Goal: Task Accomplishment & Management: Use online tool/utility

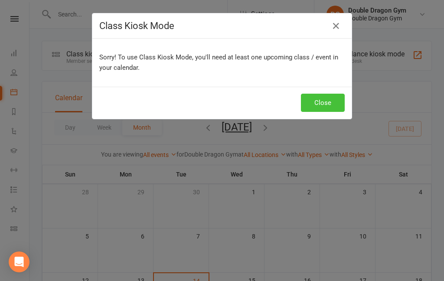
click at [329, 104] on button "Close" at bounding box center [323, 103] width 44 height 18
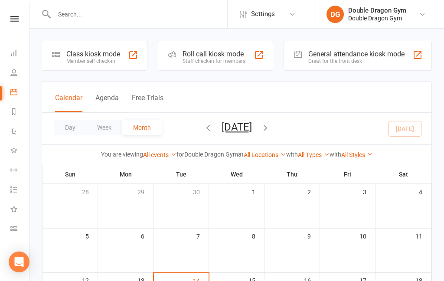
click at [219, 63] on div "Staff check-in for members" at bounding box center [214, 61] width 63 height 6
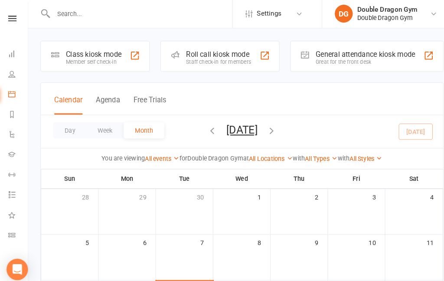
click at [106, 56] on div "Class kiosk mode" at bounding box center [93, 54] width 54 height 8
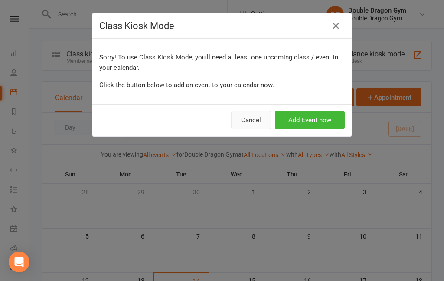
click at [242, 120] on button "Cancel" at bounding box center [251, 120] width 40 height 18
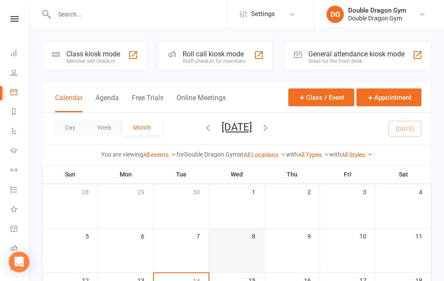
click at [262, 269] on td "8" at bounding box center [237, 251] width 56 height 44
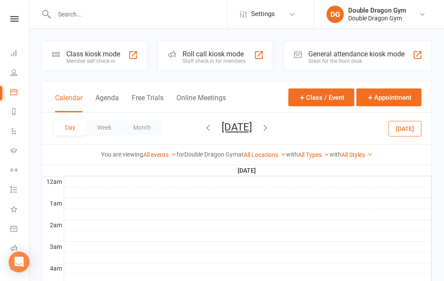
click at [206, 64] on div "Roll call kiosk mode Staff check-in for members" at bounding box center [215, 56] width 115 height 30
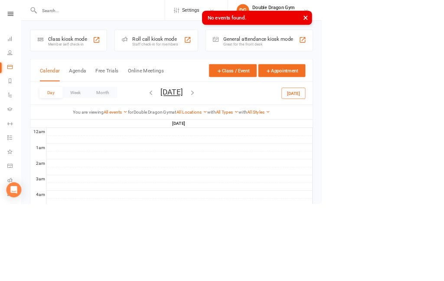
click at [91, 63] on div "Member self check-in" at bounding box center [93, 61] width 54 height 6
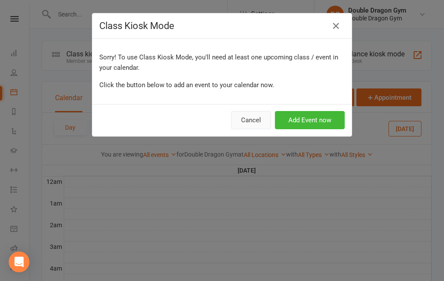
click at [257, 124] on button "Cancel" at bounding box center [251, 120] width 40 height 18
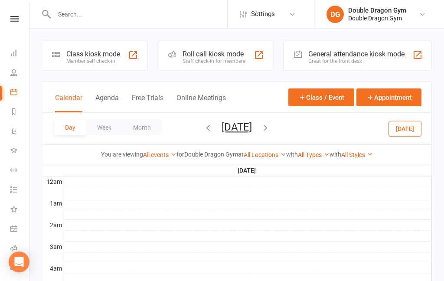
click at [270, 132] on button "button" at bounding box center [266, 128] width 10 height 15
click at [270, 135] on button "button" at bounding box center [266, 128] width 10 height 15
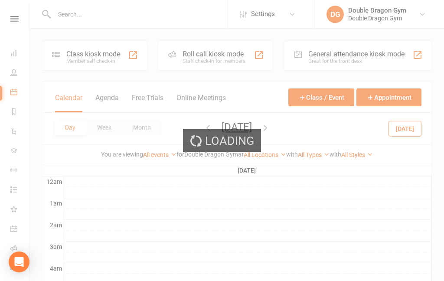
click at [292, 133] on div "Loading" at bounding box center [222, 140] width 444 height 281
click at [294, 133] on div "Loading" at bounding box center [222, 140] width 444 height 281
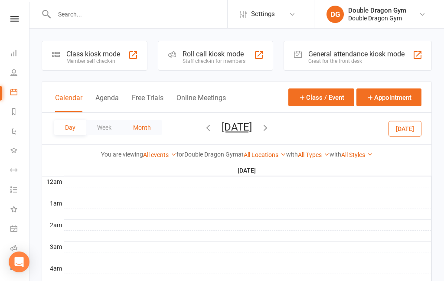
click at [144, 133] on button "Month" at bounding box center [141, 128] width 39 height 16
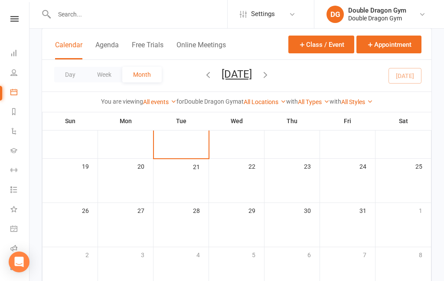
scroll to position [170, 0]
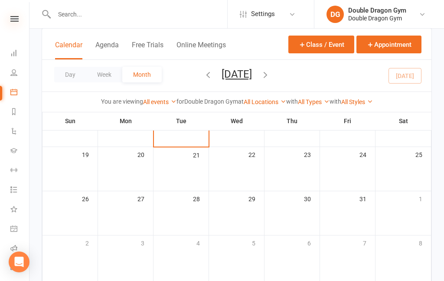
click at [12, 19] on icon at bounding box center [14, 19] width 8 height 6
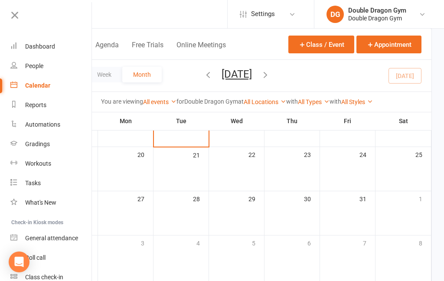
click at [41, 87] on div "Calendar" at bounding box center [37, 85] width 25 height 7
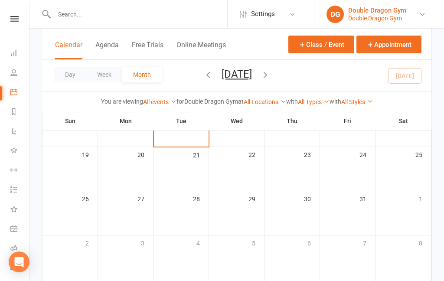
click at [400, 19] on div "Double Dragon Gym" at bounding box center [377, 18] width 58 height 8
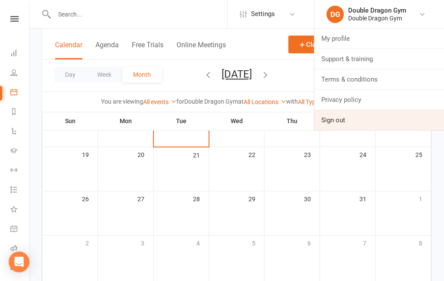
click at [344, 122] on link "Sign out" at bounding box center [379, 120] width 130 height 20
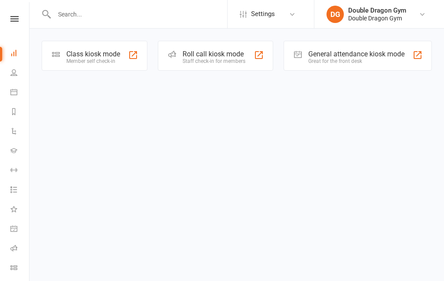
click at [108, 58] on div "Class kiosk mode" at bounding box center [93, 54] width 54 height 8
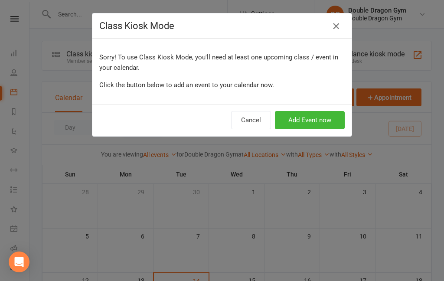
click at [340, 29] on icon "button" at bounding box center [336, 26] width 10 height 10
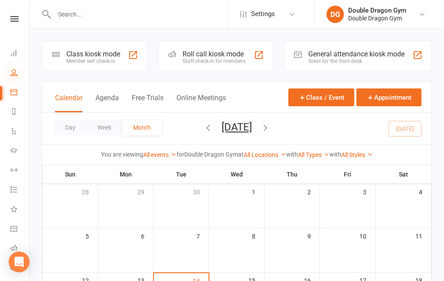
click at [14, 72] on icon at bounding box center [13, 72] width 7 height 7
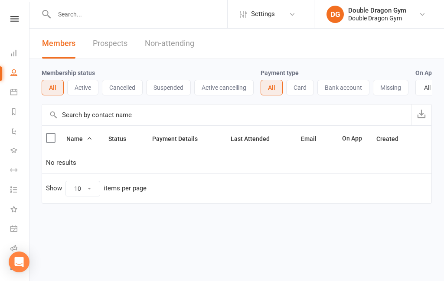
click at [72, 16] on input "text" at bounding box center [140, 14] width 176 height 12
type input "G"
click at [12, 231] on icon at bounding box center [13, 228] width 7 height 7
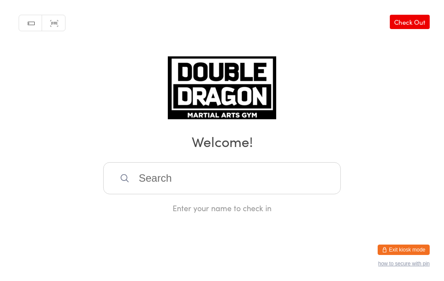
click at [417, 25] on link "Check Out" at bounding box center [410, 22] width 40 height 14
click at [423, 199] on div "Manual search Scanner input Check In Checking out? Enter your name to check out" at bounding box center [222, 106] width 444 height 213
click at [411, 247] on button "Exit kiosk mode" at bounding box center [404, 250] width 52 height 10
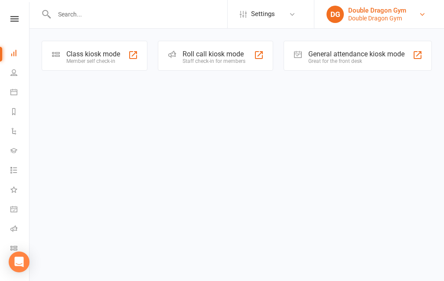
click at [406, 15] on div "Double Dragon Gym" at bounding box center [377, 18] width 58 height 8
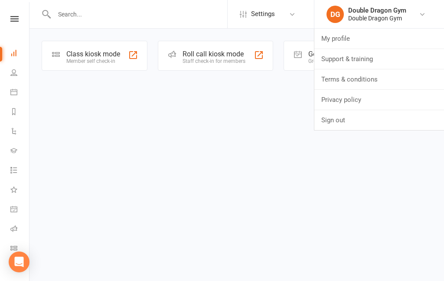
click at [338, 95] on html "Settings Event Templates Appointment Types DG Double Dragon Gym Double Dragon G…" at bounding box center [222, 47] width 444 height 95
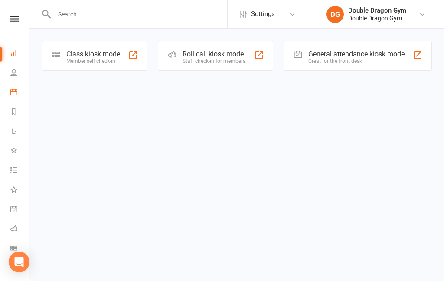
click at [16, 84] on link "Calendar" at bounding box center [20, 93] width 20 height 20
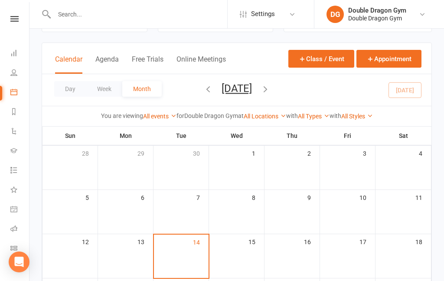
scroll to position [38, 0]
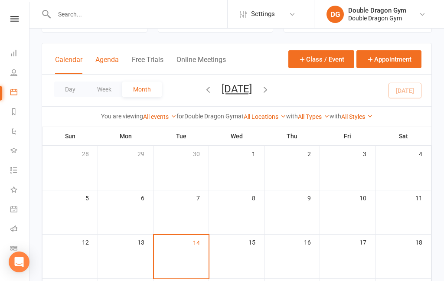
click at [107, 63] on button "Agenda" at bounding box center [106, 65] width 23 height 19
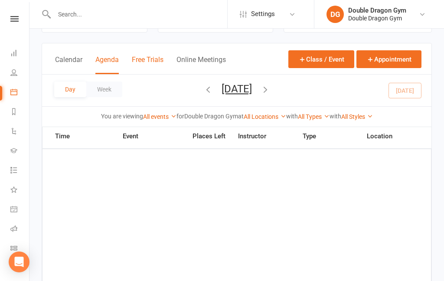
click at [148, 68] on button "Free Trials" at bounding box center [148, 65] width 32 height 19
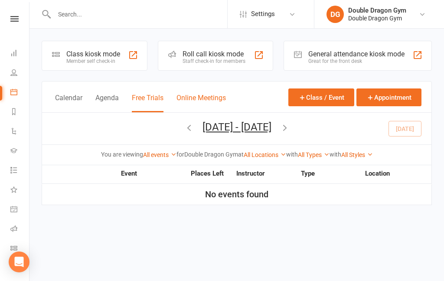
click at [208, 99] on button "Online Meetings" at bounding box center [201, 103] width 49 height 19
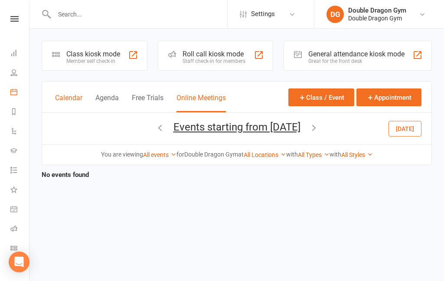
click at [66, 100] on button "Calendar" at bounding box center [68, 103] width 27 height 19
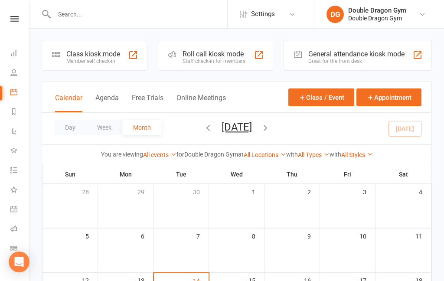
click at [228, 56] on div "Roll call kiosk mode" at bounding box center [214, 54] width 63 height 8
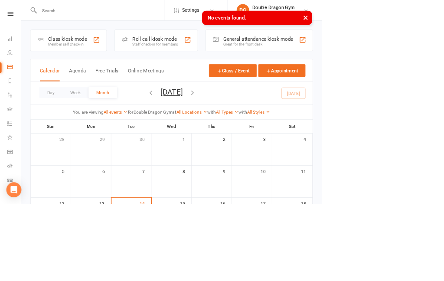
click at [129, 83] on div "Calendar Agenda Free Trials Online Meetings Class / Event Appointment" at bounding box center [237, 97] width 390 height 31
click at [100, 64] on div "Member self check-in" at bounding box center [93, 61] width 54 height 6
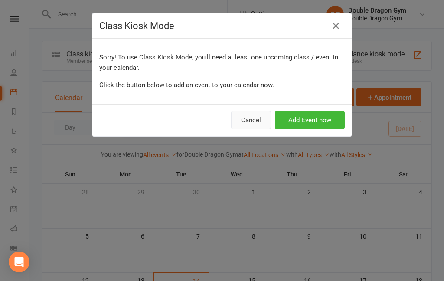
click at [242, 121] on button "Cancel" at bounding box center [251, 120] width 40 height 18
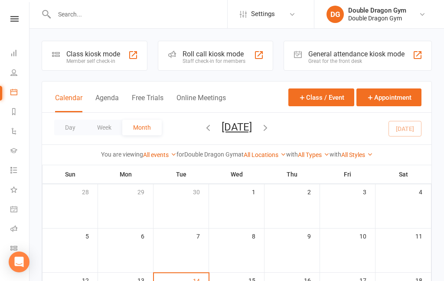
click at [90, 62] on div "Member self check-in" at bounding box center [93, 61] width 54 height 6
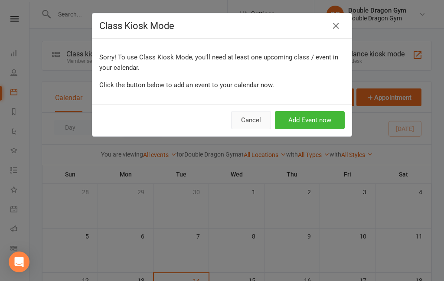
click at [242, 119] on button "Cancel" at bounding box center [251, 120] width 40 height 18
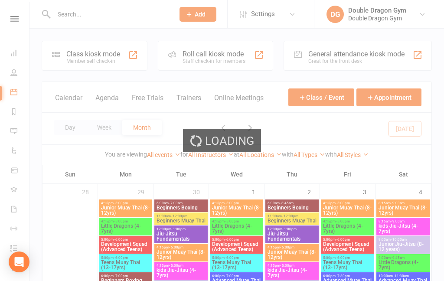
click at [95, 53] on div "Loading" at bounding box center [222, 140] width 444 height 281
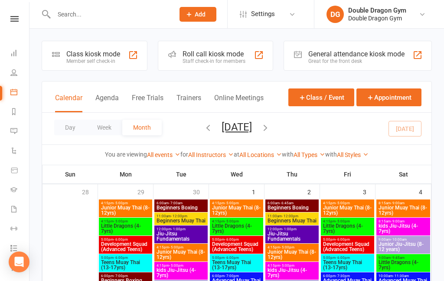
click at [94, 51] on div "Class kiosk mode" at bounding box center [93, 54] width 54 height 8
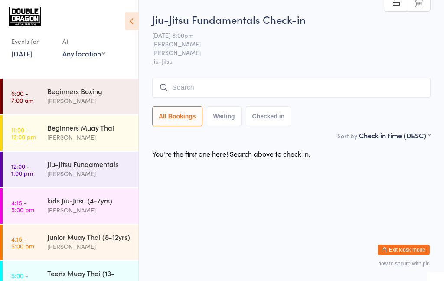
click at [329, 88] on input "search" at bounding box center [291, 88] width 278 height 20
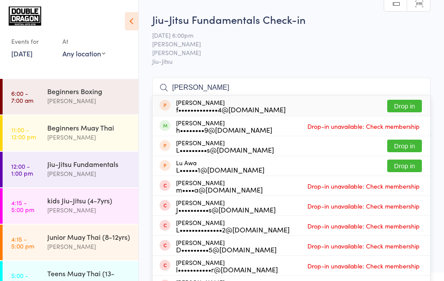
type input "[PERSON_NAME]"
click at [404, 108] on button "Drop in" at bounding box center [404, 106] width 35 height 13
